Goal: Task Accomplishment & Management: Use online tool/utility

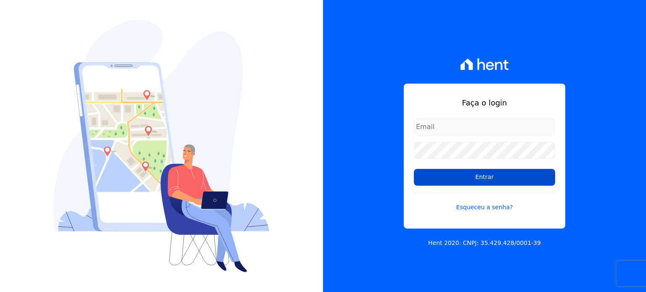
type input "[EMAIL_ADDRESS][PERSON_NAME][DOMAIN_NAME]"
click at [468, 184] on input "Entrar" at bounding box center [484, 177] width 141 height 17
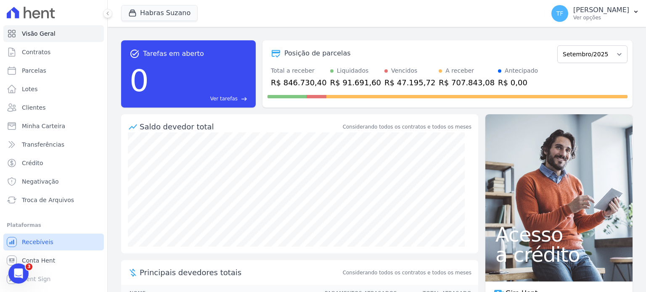
click at [32, 240] on span "Recebíveis" at bounding box center [38, 242] width 32 height 8
click at [38, 203] on span "Troca de Arquivos" at bounding box center [48, 200] width 52 height 8
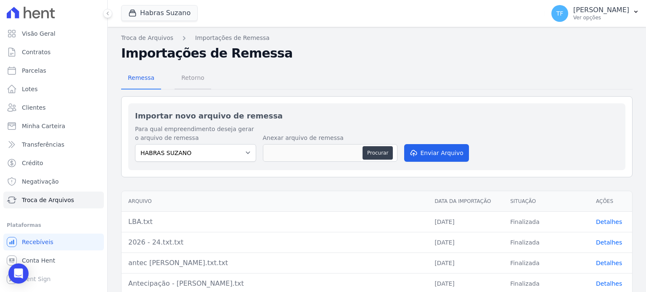
click at [201, 85] on span "Retorno" at bounding box center [192, 77] width 33 height 17
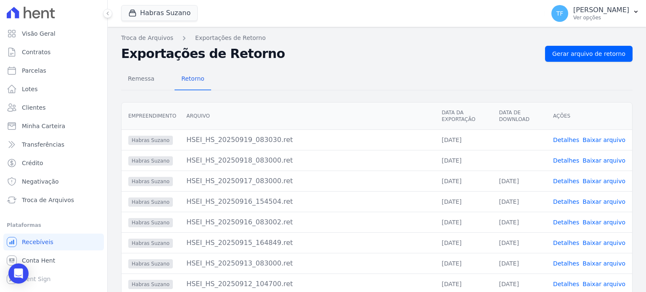
click at [605, 159] on link "Baixar arquivo" at bounding box center [603, 160] width 43 height 7
click at [605, 139] on link "Baixar arquivo" at bounding box center [603, 140] width 43 height 7
click at [45, 129] on span "Minha Carteira" at bounding box center [43, 126] width 43 height 8
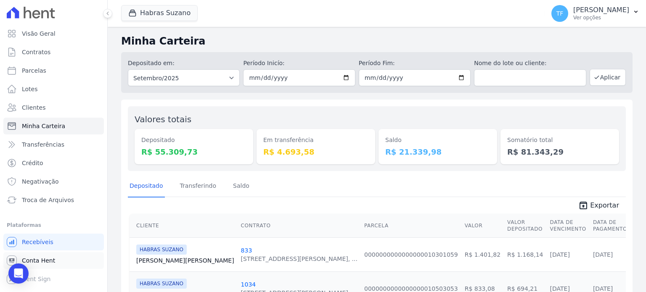
click at [40, 268] on link "Conta Hent" at bounding box center [53, 260] width 100 height 17
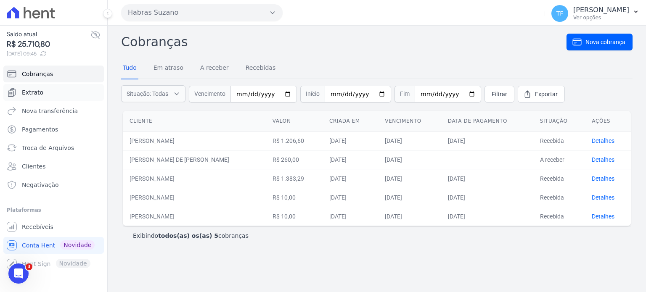
click at [29, 99] on link "Extrato" at bounding box center [53, 92] width 100 height 17
click at [27, 93] on span "Extrato" at bounding box center [32, 92] width 21 height 8
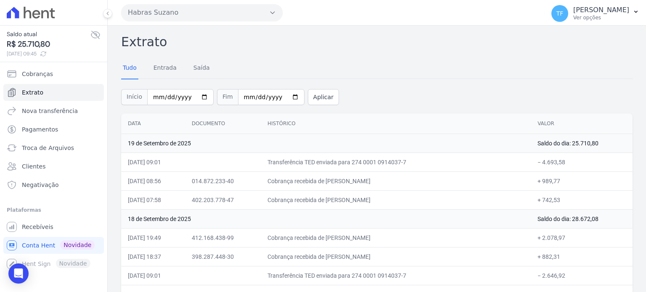
drag, startPoint x: 645, startPoint y: 49, endPoint x: 645, endPoint y: 73, distance: 24.0
click at [50, 226] on link "Recebíveis" at bounding box center [53, 227] width 100 height 17
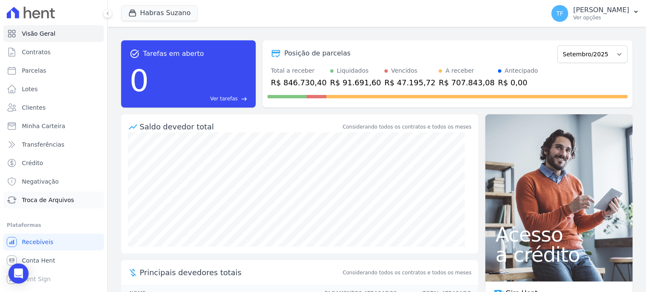
click at [57, 205] on link "Troca de Arquivos" at bounding box center [53, 200] width 100 height 17
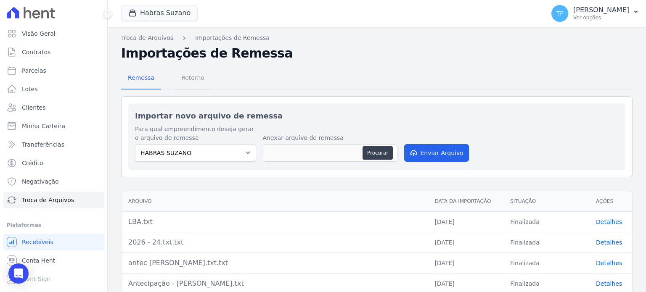
click at [194, 81] on span "Retorno" at bounding box center [192, 77] width 33 height 17
